Goal: Transaction & Acquisition: Purchase product/service

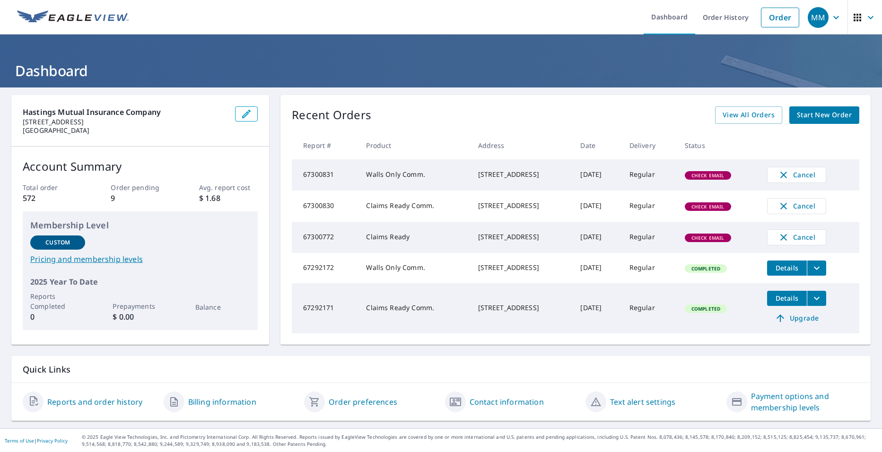
click at [478, 241] on div "[STREET_ADDRESS]" at bounding box center [521, 236] width 87 height 9
click at [535, 210] on div "[STREET_ADDRESS]" at bounding box center [521, 205] width 87 height 9
click at [720, 210] on span "Check Email" at bounding box center [708, 206] width 44 height 7
click at [720, 177] on span "Check Email" at bounding box center [708, 175] width 44 height 7
click at [717, 179] on span "Check Email" at bounding box center [708, 175] width 44 height 7
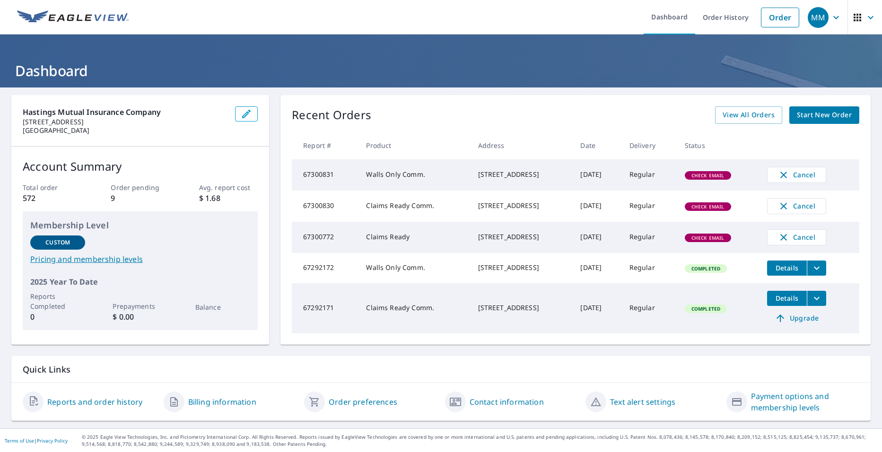
click at [503, 179] on div "[STREET_ADDRESS]" at bounding box center [521, 174] width 87 height 9
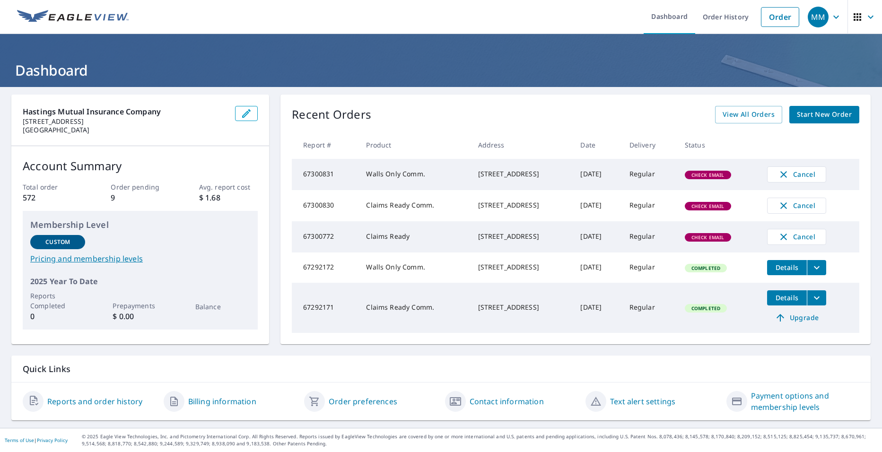
scroll to position [13, 0]
click at [55, 403] on link "Reports and order history" at bounding box center [94, 401] width 95 height 11
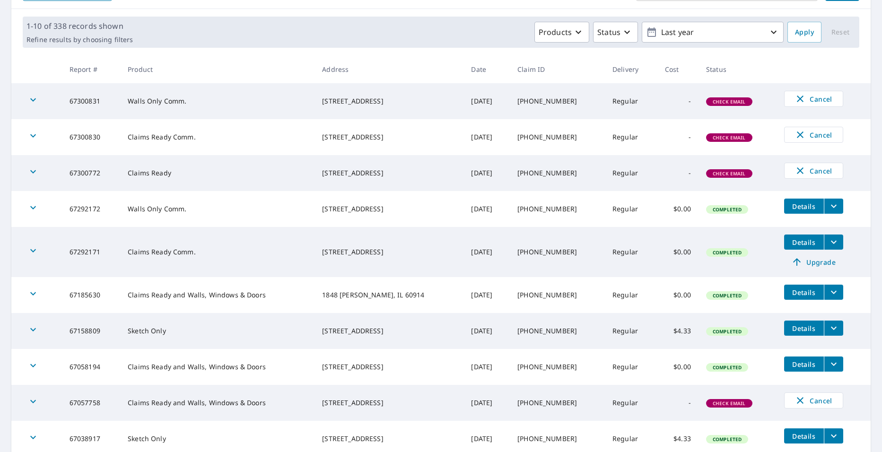
scroll to position [142, 0]
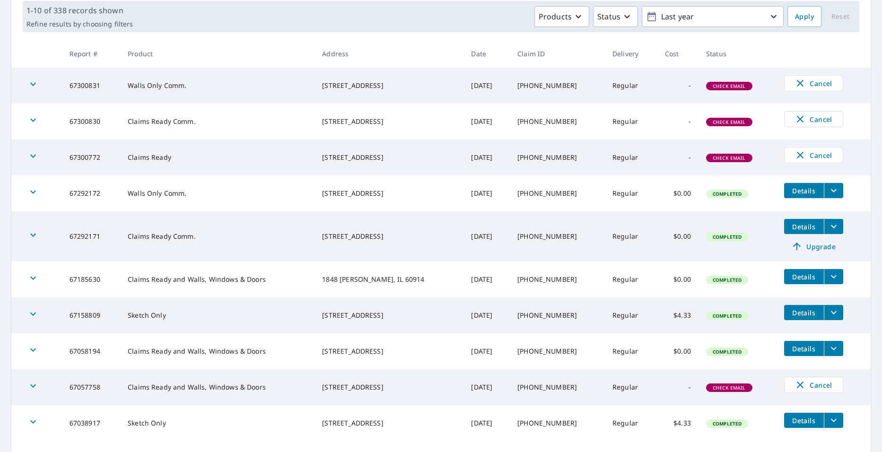
click at [398, 382] on div "[STREET_ADDRESS]" at bounding box center [389, 386] width 134 height 9
click at [25, 387] on div "button" at bounding box center [33, 387] width 21 height 21
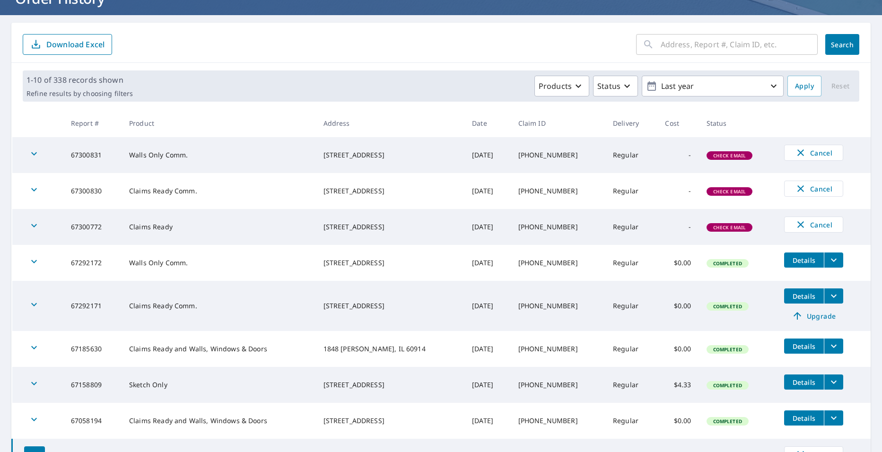
scroll to position [0, 0]
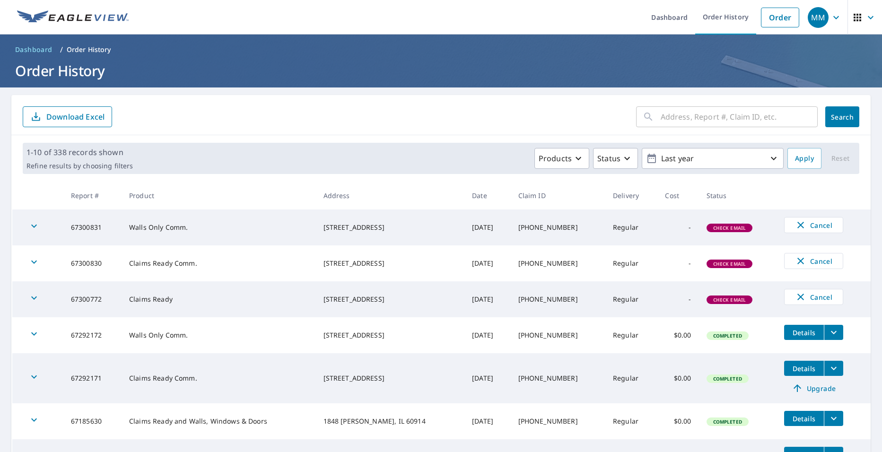
click at [38, 228] on icon "button" at bounding box center [33, 225] width 11 height 11
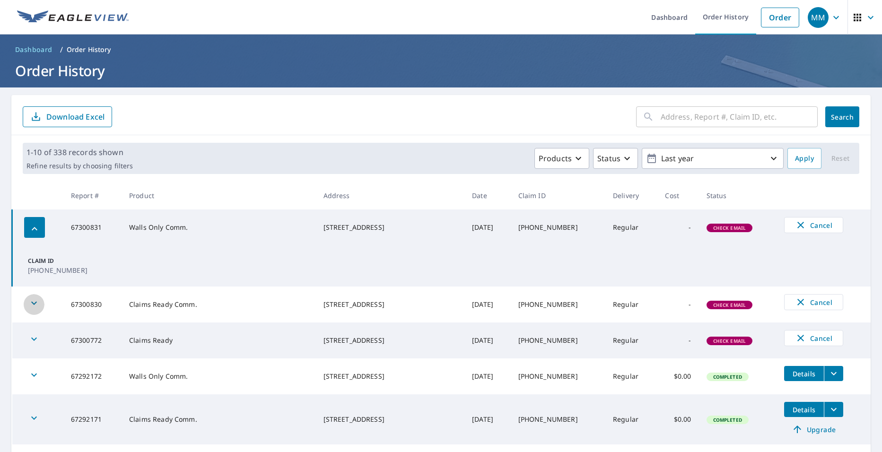
click at [36, 306] on icon "button" at bounding box center [33, 302] width 11 height 11
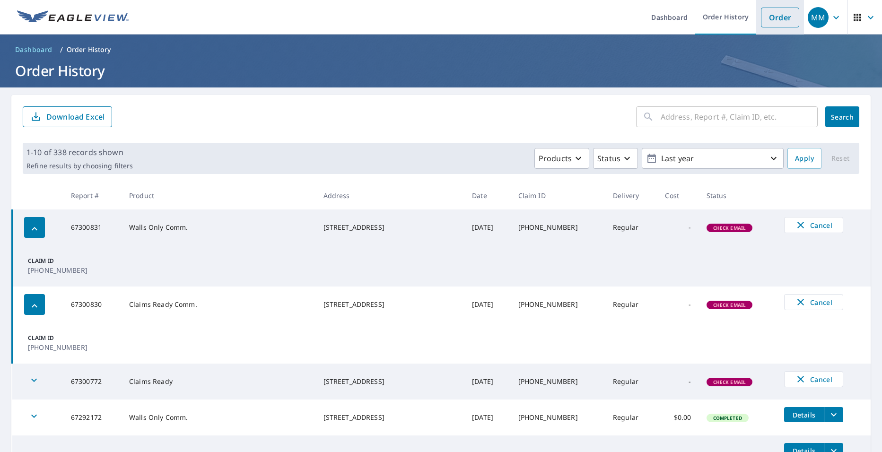
click at [768, 20] on link "Order" at bounding box center [780, 18] width 38 height 20
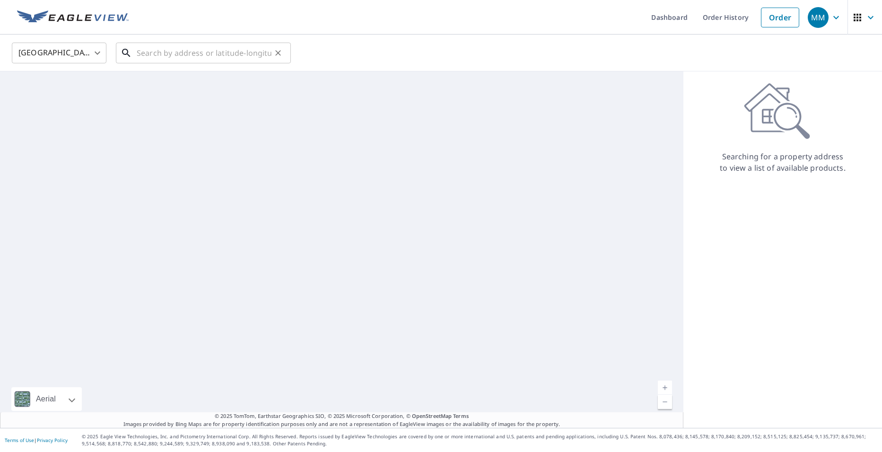
click at [156, 50] on input "text" at bounding box center [204, 53] width 135 height 26
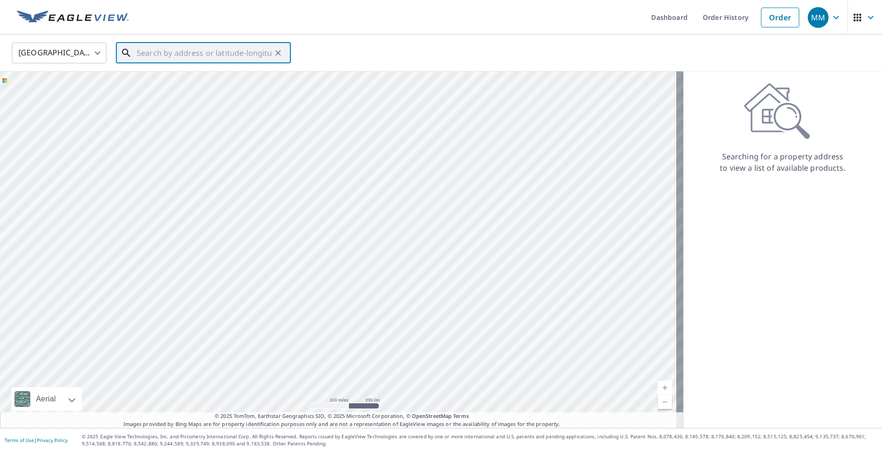
paste input "[STREET_ADDRESS]"
click at [179, 87] on p "[GEOGRAPHIC_DATA]" at bounding box center [209, 90] width 148 height 9
type input "[STREET_ADDRESS]"
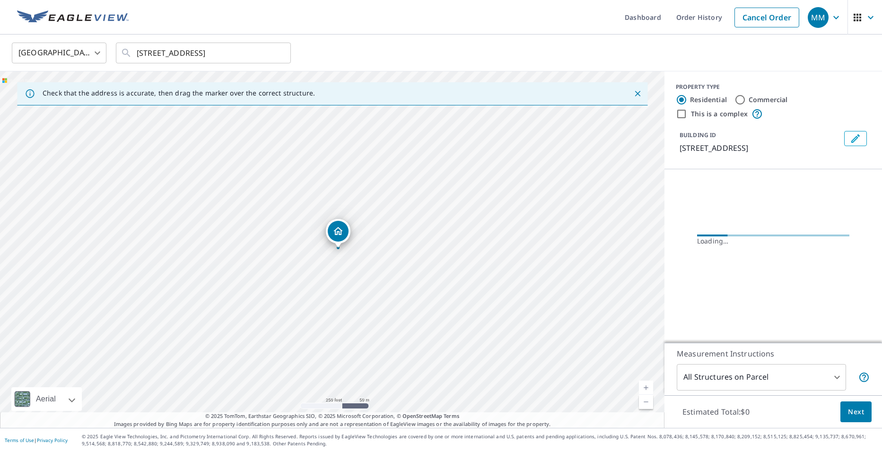
scroll to position [0, 0]
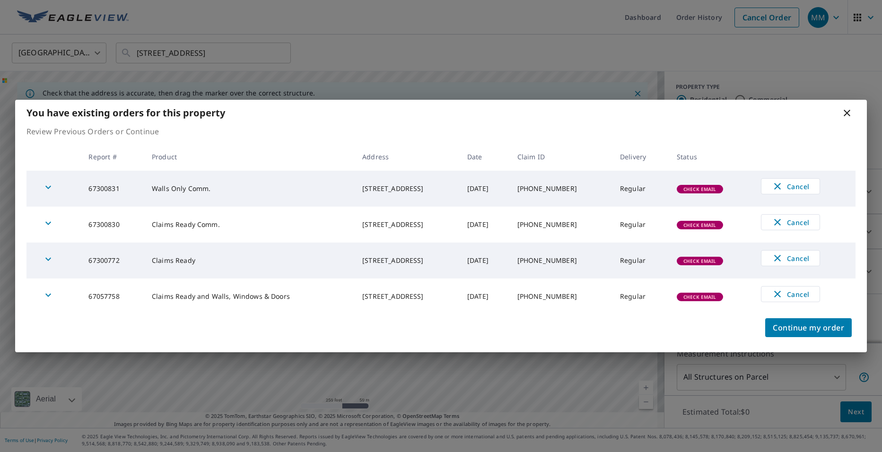
click at [846, 113] on icon at bounding box center [846, 113] width 7 height 7
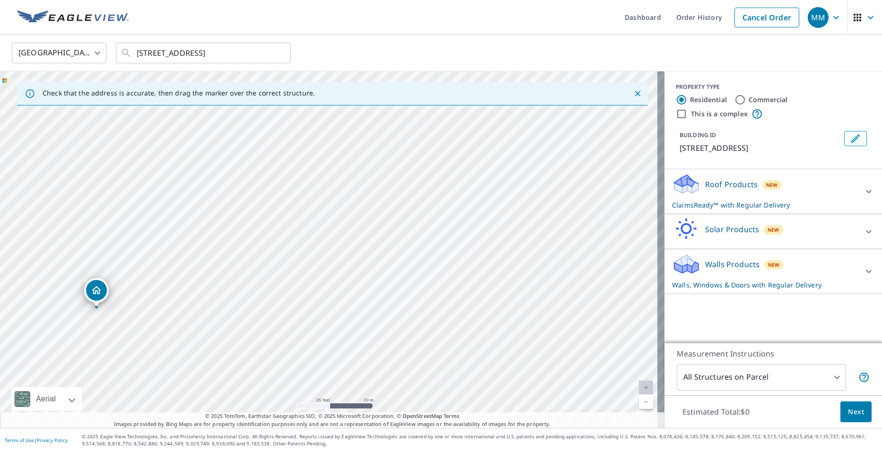
drag, startPoint x: 408, startPoint y: 166, endPoint x: 520, endPoint y: 161, distance: 111.7
click at [528, 157] on div "[STREET_ADDRESS]" at bounding box center [332, 249] width 664 height 356
drag, startPoint x: 88, startPoint y: 296, endPoint x: 417, endPoint y: 117, distance: 375.1
drag, startPoint x: 417, startPoint y: 152, endPoint x: 410, endPoint y: 276, distance: 124.1
click at [410, 276] on div "[STREET_ADDRESS]" at bounding box center [332, 249] width 664 height 356
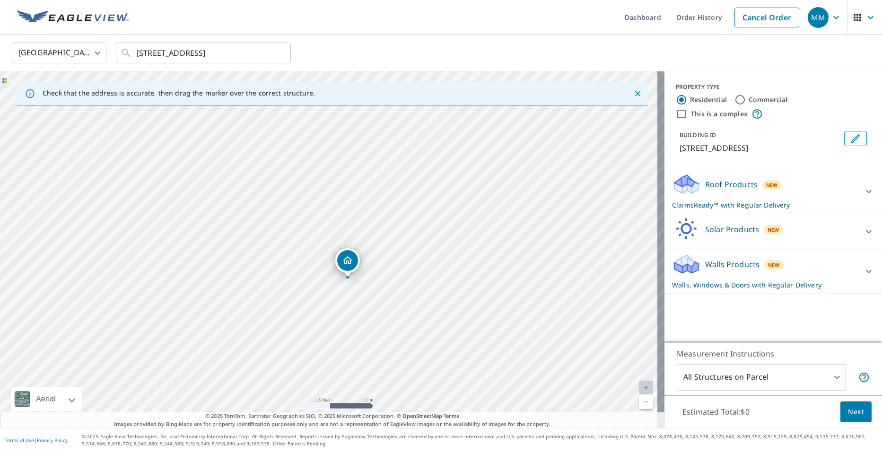
drag, startPoint x: 319, startPoint y: 354, endPoint x: 346, endPoint y: 259, distance: 98.8
drag, startPoint x: 322, startPoint y: 230, endPoint x: 293, endPoint y: 217, distance: 32.2
drag, startPoint x: 330, startPoint y: 229, endPoint x: 337, endPoint y: 224, distance: 8.1
drag, startPoint x: 329, startPoint y: 228, endPoint x: 247, endPoint y: 245, distance: 83.5
drag, startPoint x: 362, startPoint y: 234, endPoint x: 404, endPoint y: 229, distance: 42.8
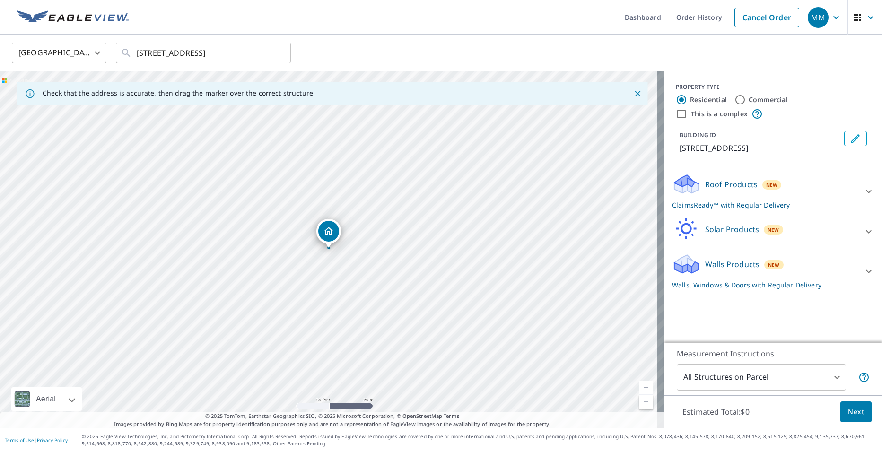
click at [750, 195] on div "Roof Products New ClaimsReady™ with Regular Delivery" at bounding box center [764, 191] width 185 height 37
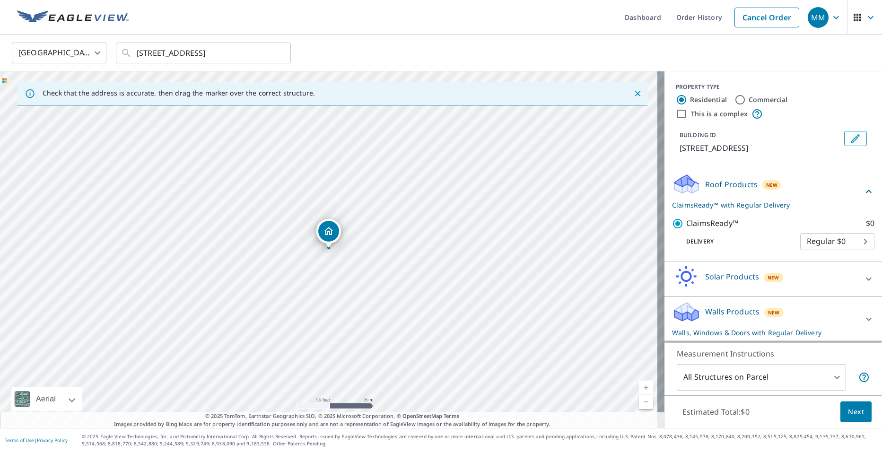
click at [721, 310] on p "Walls Products" at bounding box center [732, 311] width 54 height 11
click at [734, 100] on input "Commercial" at bounding box center [739, 99] width 11 height 11
radio input "true"
type input "4"
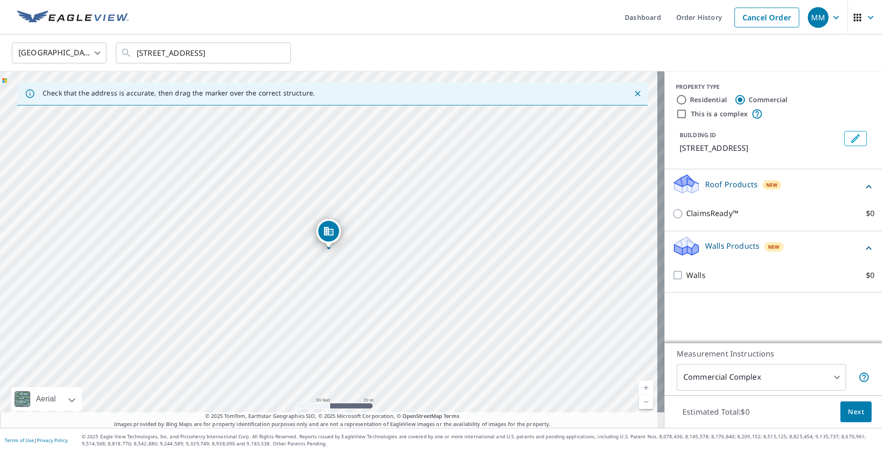
click at [695, 203] on div "ClaimsReady™ $0" at bounding box center [773, 213] width 202 height 27
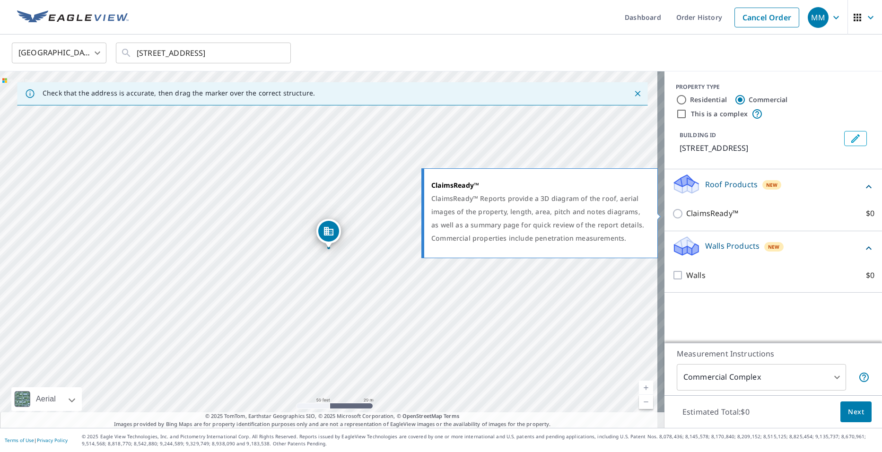
click at [686, 215] on p "ClaimsReady™" at bounding box center [712, 214] width 52 height 12
click at [679, 215] on input "ClaimsReady™ $0" at bounding box center [679, 213] width 14 height 11
checkbox input "true"
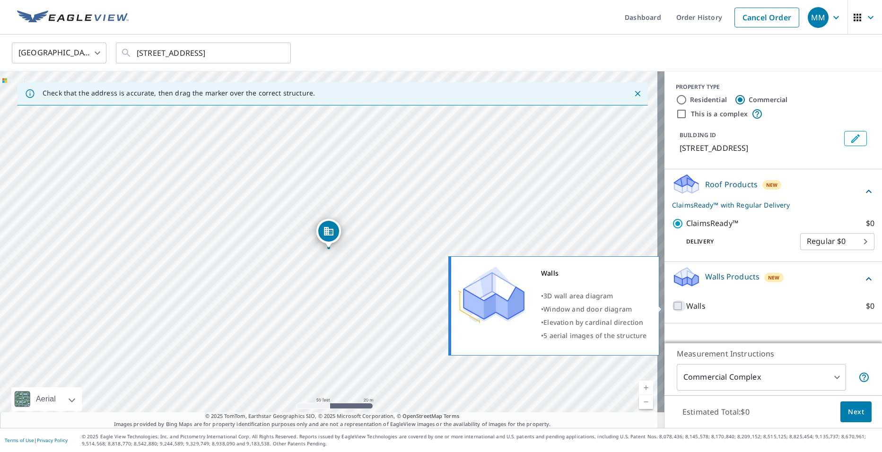
click at [672, 308] on input "Walls $0" at bounding box center [679, 305] width 14 height 11
checkbox input "true"
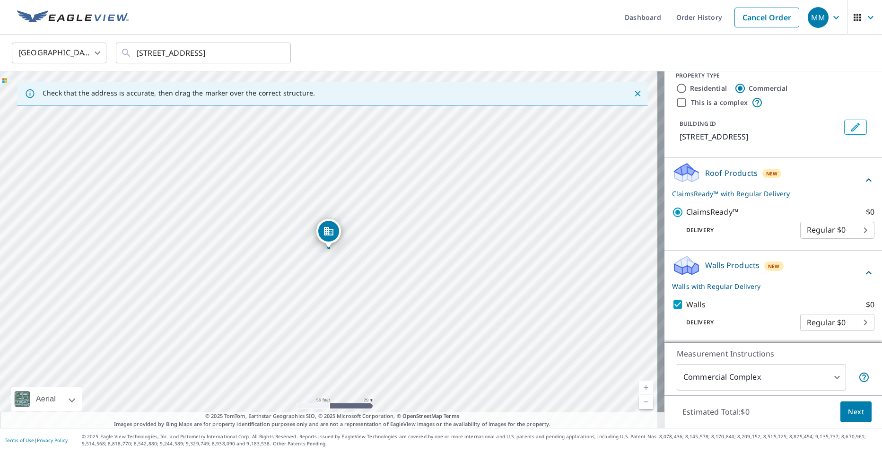
scroll to position [23, 0]
click at [840, 408] on button "Next" at bounding box center [855, 411] width 31 height 21
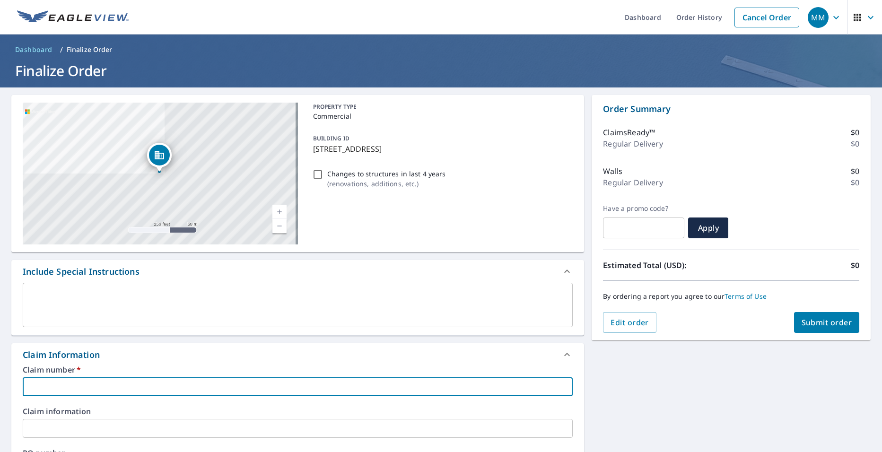
click at [127, 382] on input "text" at bounding box center [298, 386] width 550 height 19
click at [93, 388] on input "text" at bounding box center [298, 386] width 550 height 19
click at [114, 383] on input "text" at bounding box center [298, 386] width 550 height 19
type input "[PHONE_NUMBER]"
click at [125, 409] on label "Claim information" at bounding box center [298, 412] width 550 height 8
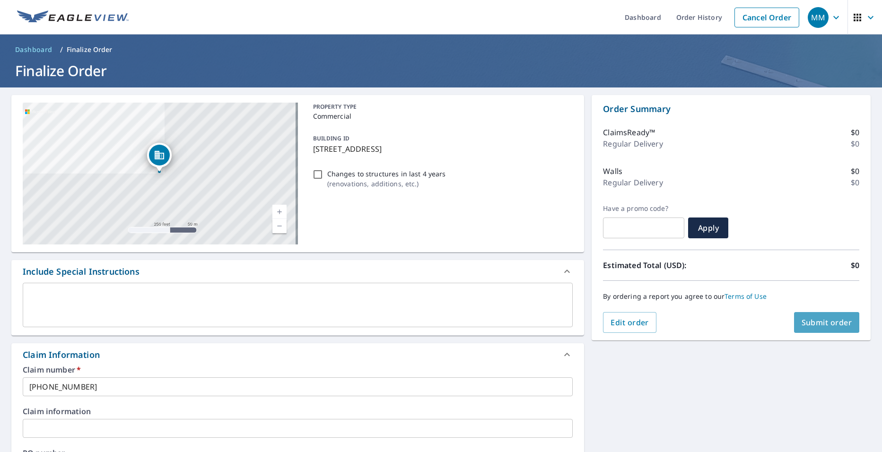
click at [807, 318] on span "Submit order" at bounding box center [826, 322] width 51 height 10
